Goal: Submit feedback/report problem

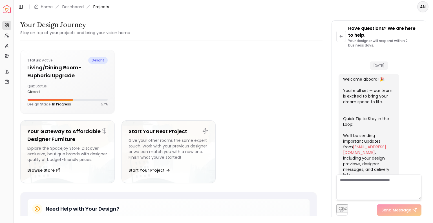
scroll to position [1332, 0]
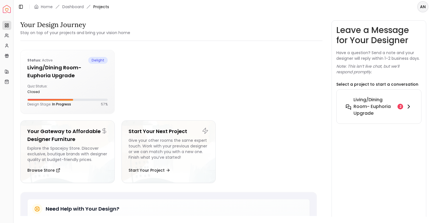
click at [400, 107] on div "2" at bounding box center [401, 107] width 6 height 6
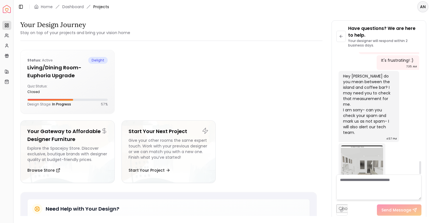
scroll to position [1026, 0]
click at [363, 149] on img at bounding box center [362, 165] width 42 height 42
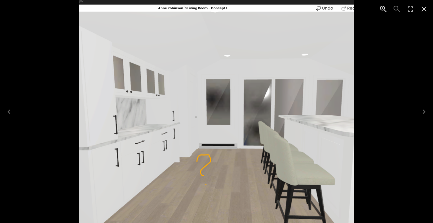
click at [425, 13] on icon "Close" at bounding box center [424, 9] width 9 height 9
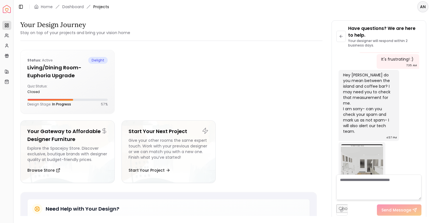
click at [359, 183] on textarea at bounding box center [379, 187] width 85 height 25
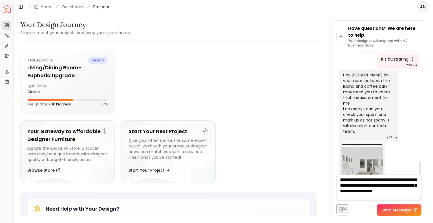
scroll to position [0, 0]
type textarea "**********"
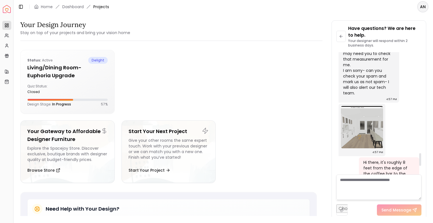
scroll to position [1064, 0]
